Goal: Find specific page/section: Find specific page/section

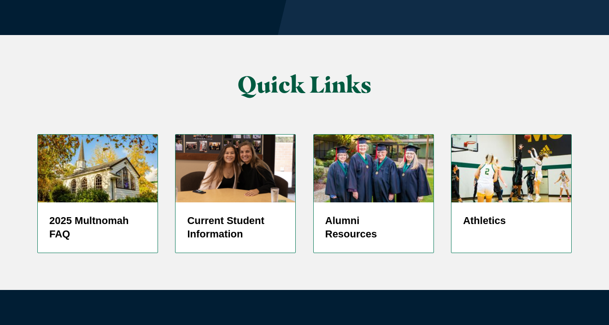
scroll to position [2288, 0]
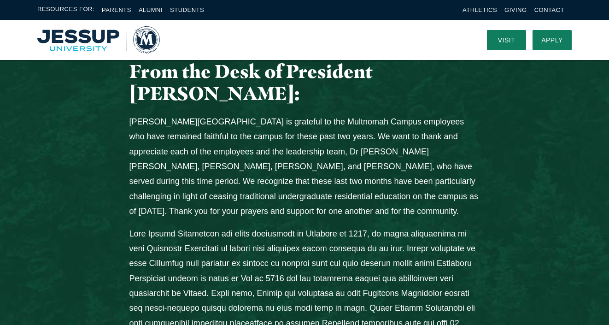
scroll to position [0, 0]
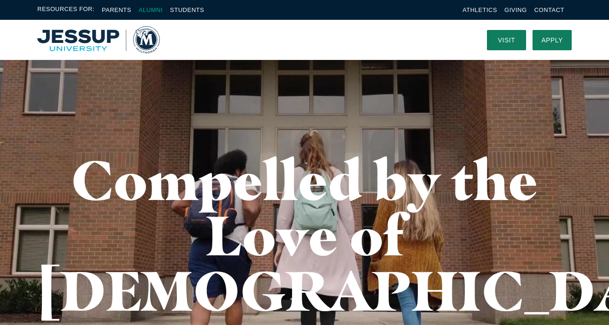
click at [154, 10] on link "Alumni" at bounding box center [151, 9] width 24 height 7
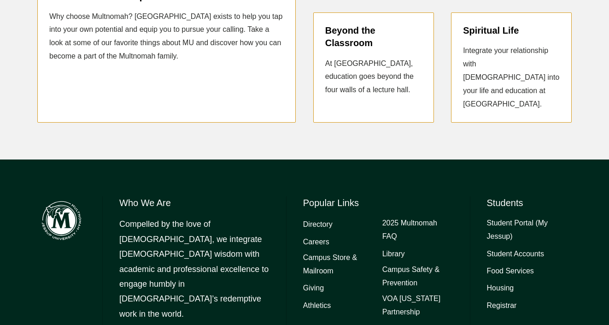
scroll to position [1103, 0]
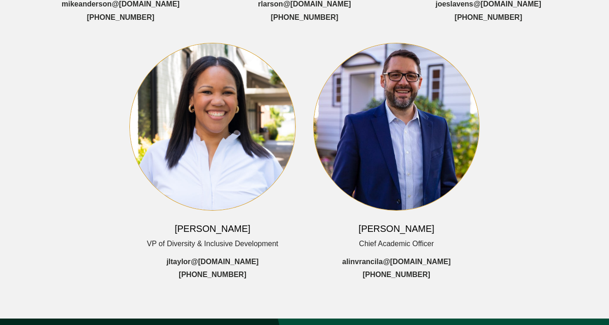
scroll to position [406, 0]
